Goal: Transaction & Acquisition: Obtain resource

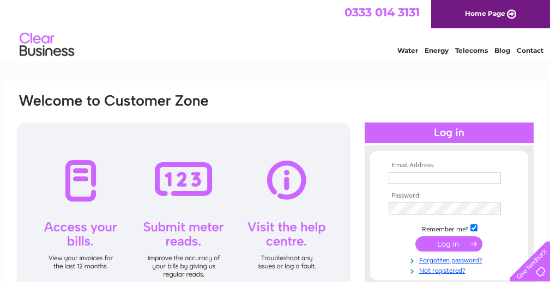
click at [425, 175] on input "text" at bounding box center [444, 178] width 112 height 12
type input "royalthai-restaurants@email.com"
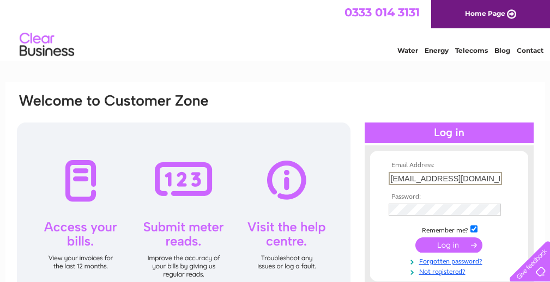
click at [454, 242] on input "submit" at bounding box center [448, 245] width 67 height 15
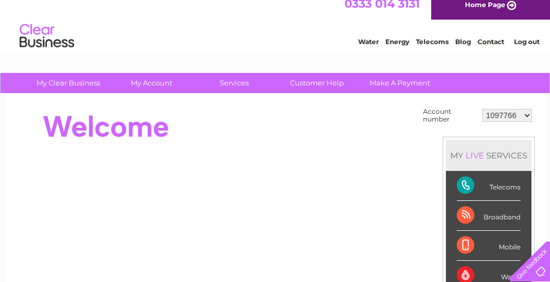
scroll to position [3, 0]
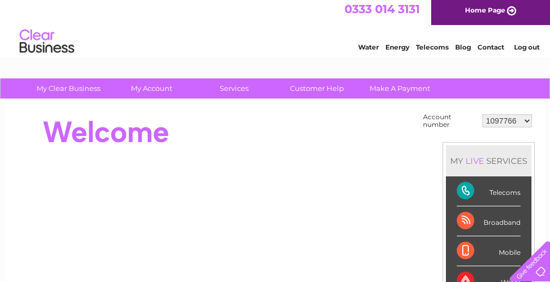
click at [526, 120] on select "1097766 2004879 30301722 30301733" at bounding box center [507, 120] width 50 height 13
select select "30301722"
click at [482, 114] on select "1097766 2004879 30301722 30301733" at bounding box center [507, 120] width 50 height 13
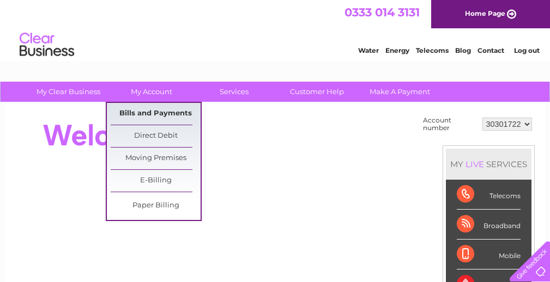
click at [148, 112] on link "Bills and Payments" at bounding box center [156, 114] width 90 height 22
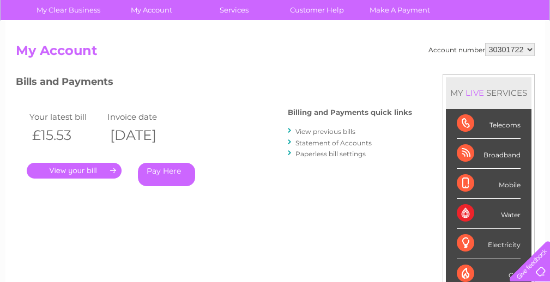
scroll to position [87, 0]
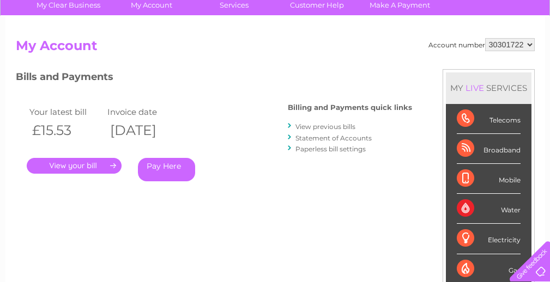
click at [50, 172] on link "." at bounding box center [74, 166] width 95 height 16
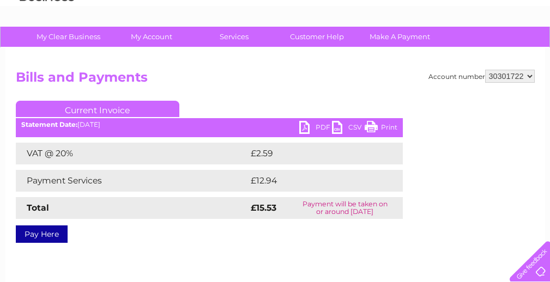
scroll to position [56, 0]
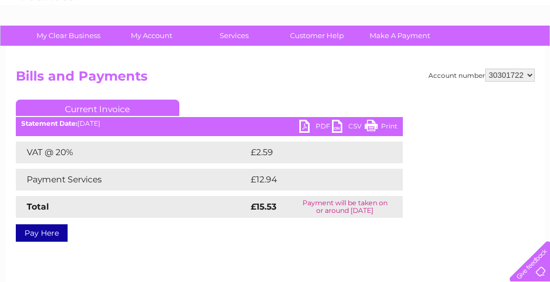
click at [301, 128] on link "PDF" at bounding box center [315, 128] width 33 height 16
click at [531, 75] on select "1097766 2004879 30301722 30301733" at bounding box center [510, 75] width 50 height 13
select select "30301733"
click at [485, 69] on select "1097766 2004879 30301722 30301733" at bounding box center [510, 75] width 50 height 13
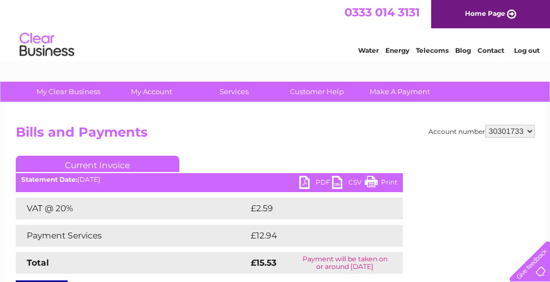
click at [530, 129] on select "1097766 2004879 30301722 30301733" at bounding box center [510, 131] width 50 height 13
select select "30301722"
click at [485, 125] on select "1097766 2004879 30301722 30301733" at bounding box center [510, 131] width 50 height 13
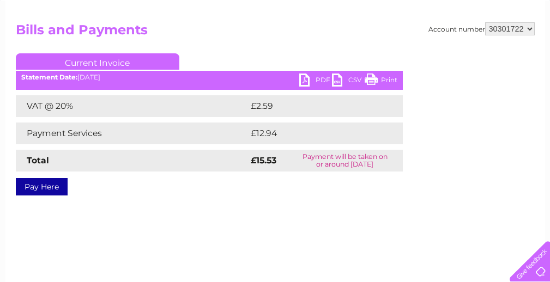
scroll to position [104, 0]
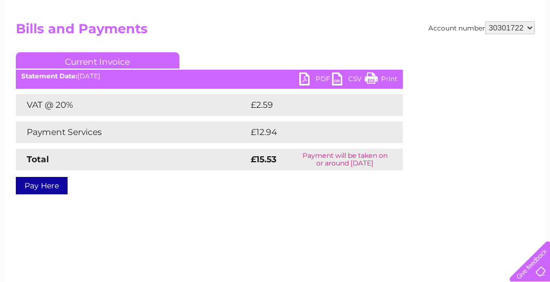
click at [530, 28] on select "1097766 2004879 30301722 30301733" at bounding box center [510, 27] width 50 height 13
select select "1097766"
click at [485, 21] on select "1097766 2004879 30301722 30301733" at bounding box center [510, 27] width 50 height 13
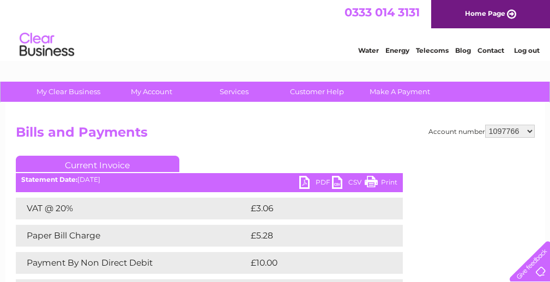
click at [311, 179] on link "PDF" at bounding box center [315, 184] width 33 height 16
click at [530, 130] on select "1097766 2004879 30301722 30301733" at bounding box center [510, 131] width 50 height 13
select select "2004879"
click at [485, 125] on select "1097766 2004879 30301722 30301733" at bounding box center [510, 131] width 50 height 13
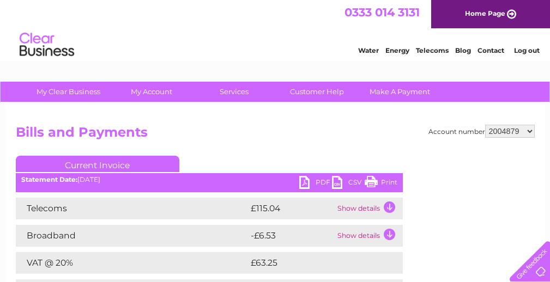
click at [314, 181] on link "PDF" at bounding box center [315, 184] width 33 height 16
